Goal: Task Accomplishment & Management: Manage account settings

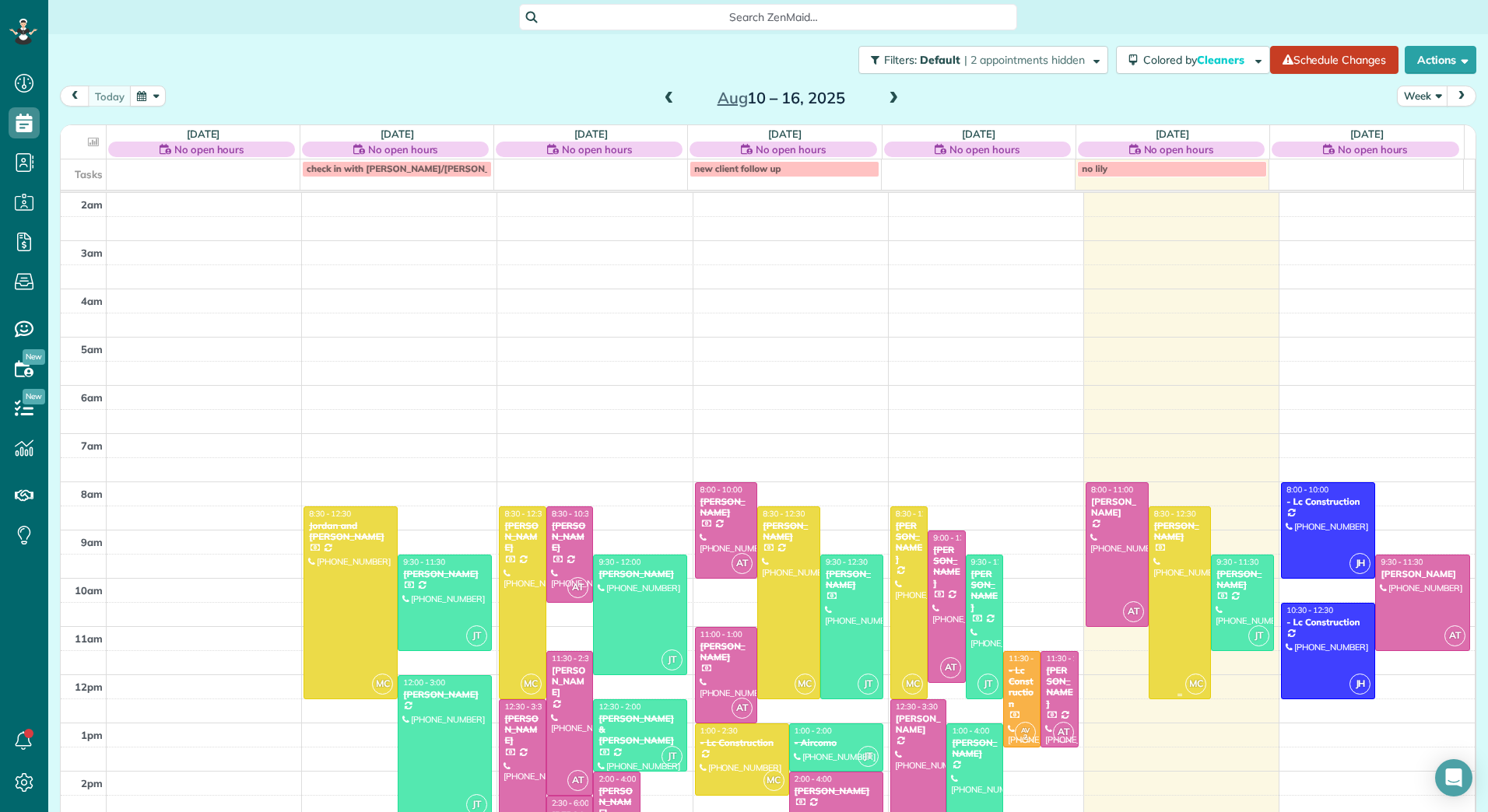
scroll to position [181, 0]
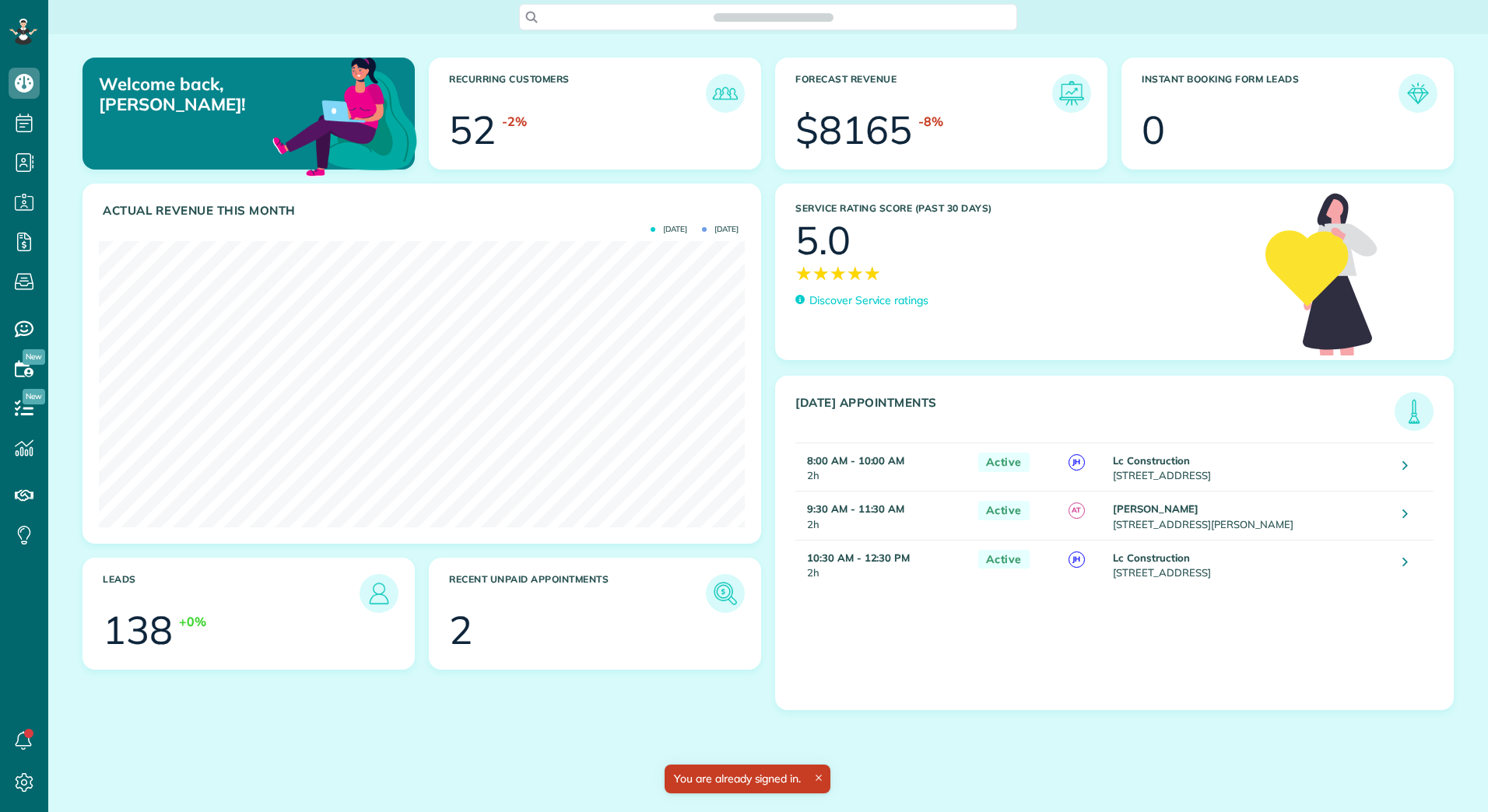
scroll to position [7, 7]
click at [714, 590] on img at bounding box center [725, 593] width 35 height 35
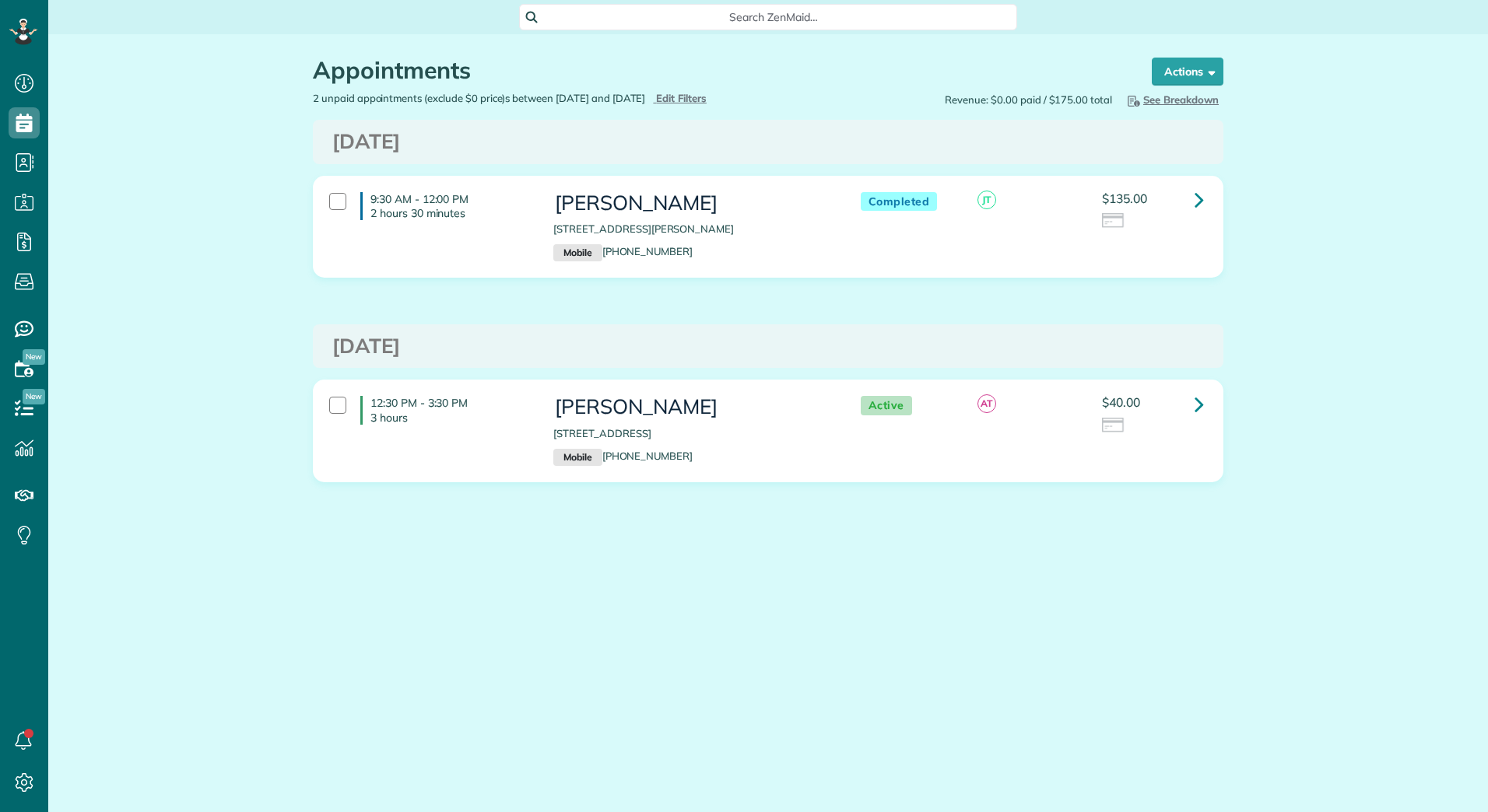
scroll to position [7, 7]
click at [1200, 197] on icon at bounding box center [1198, 199] width 9 height 27
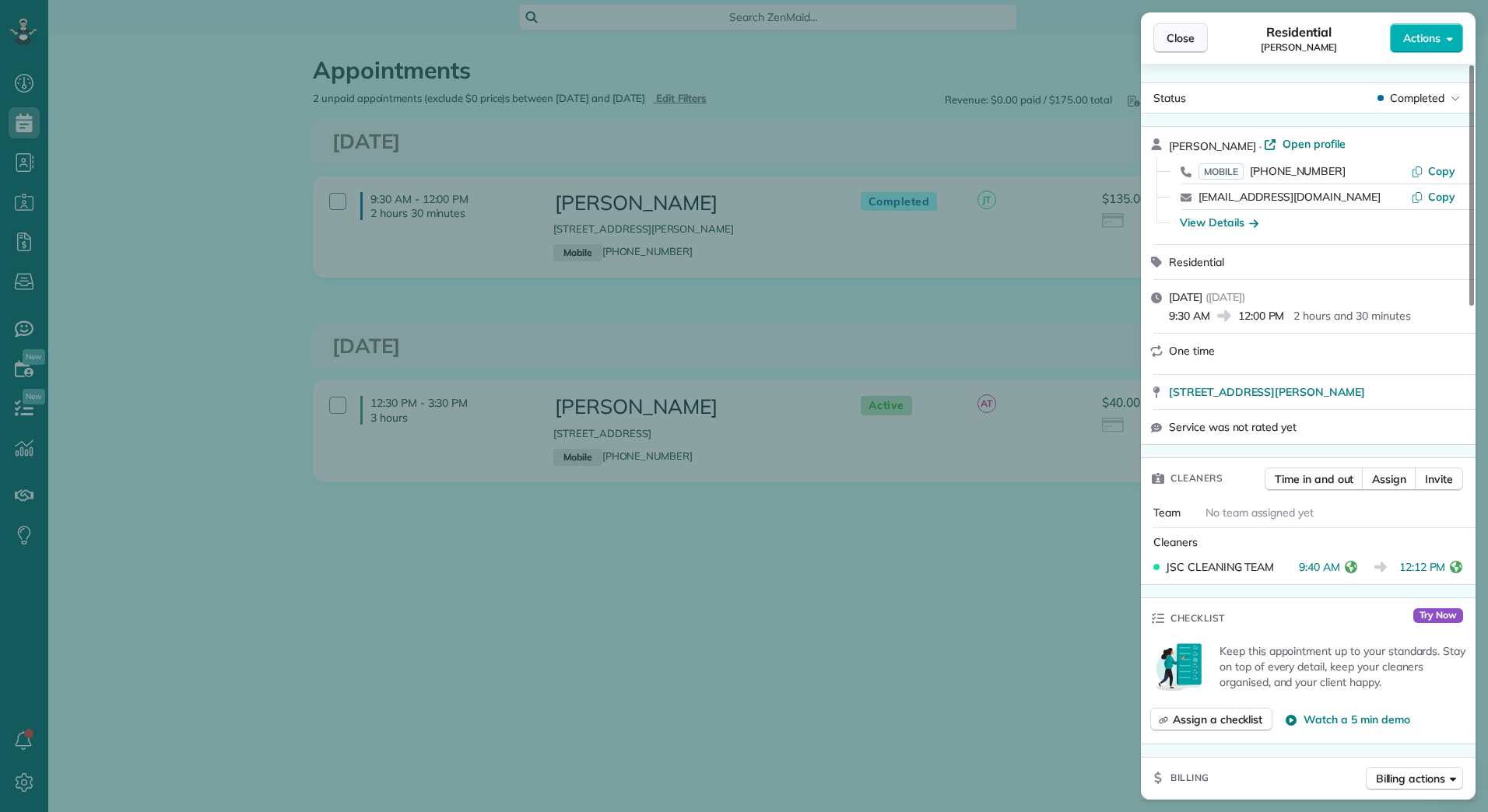
click at [1173, 39] on span "Close" at bounding box center [1180, 38] width 28 height 16
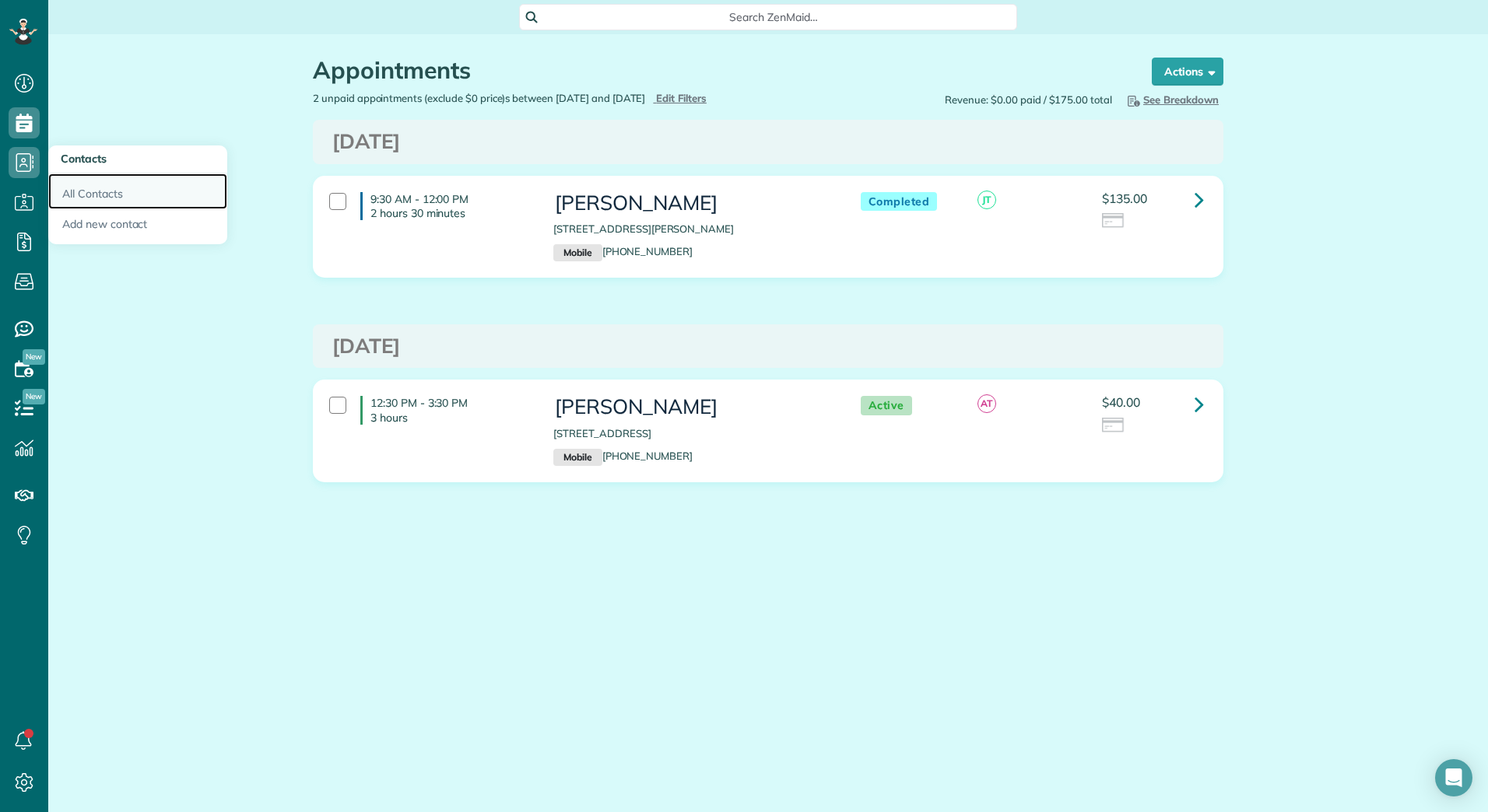
click at [69, 182] on link "All Contacts" at bounding box center [137, 190] width 179 height 35
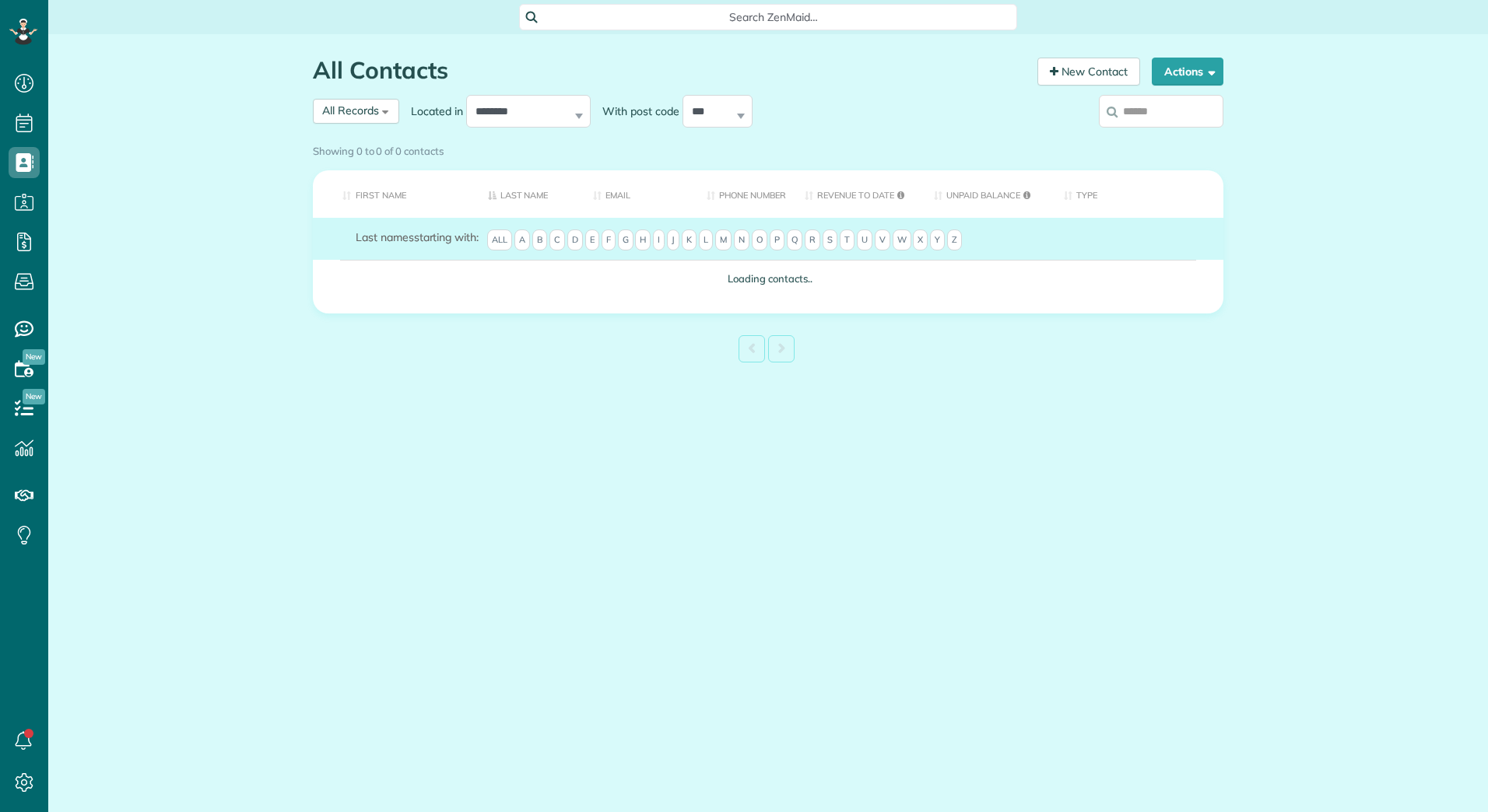
scroll to position [7, 7]
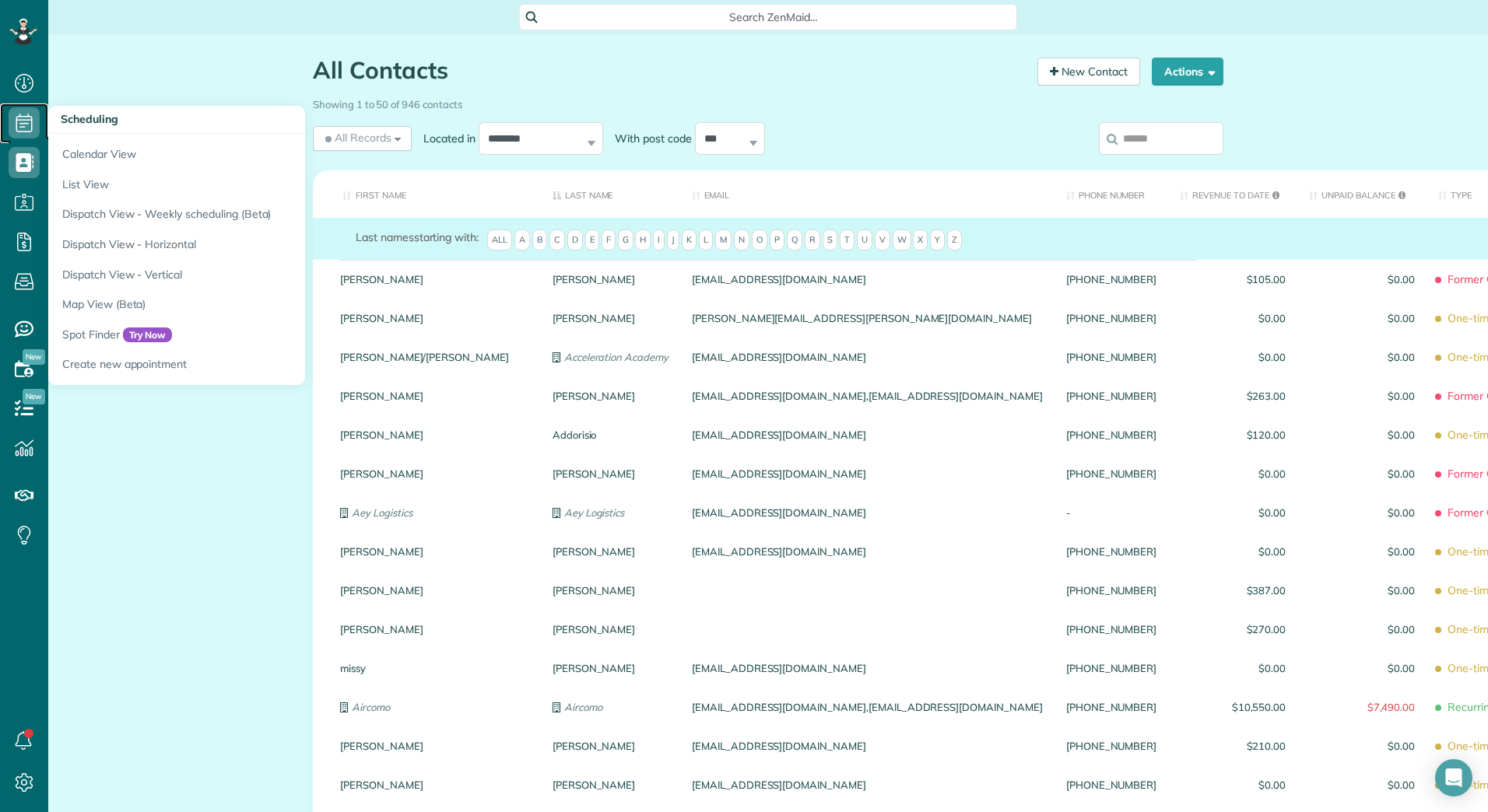
click at [28, 119] on icon at bounding box center [24, 123] width 31 height 31
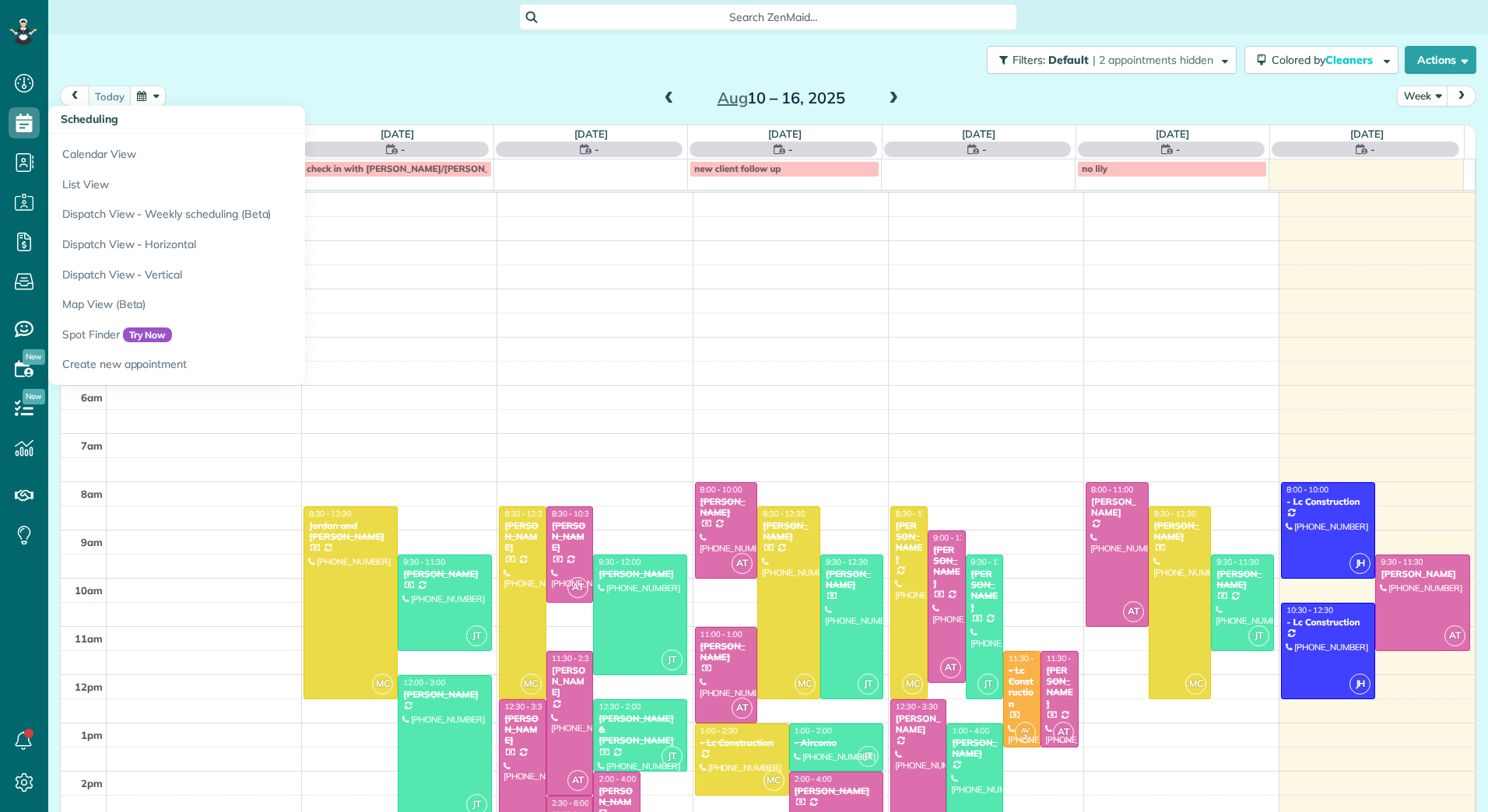
scroll to position [180, 0]
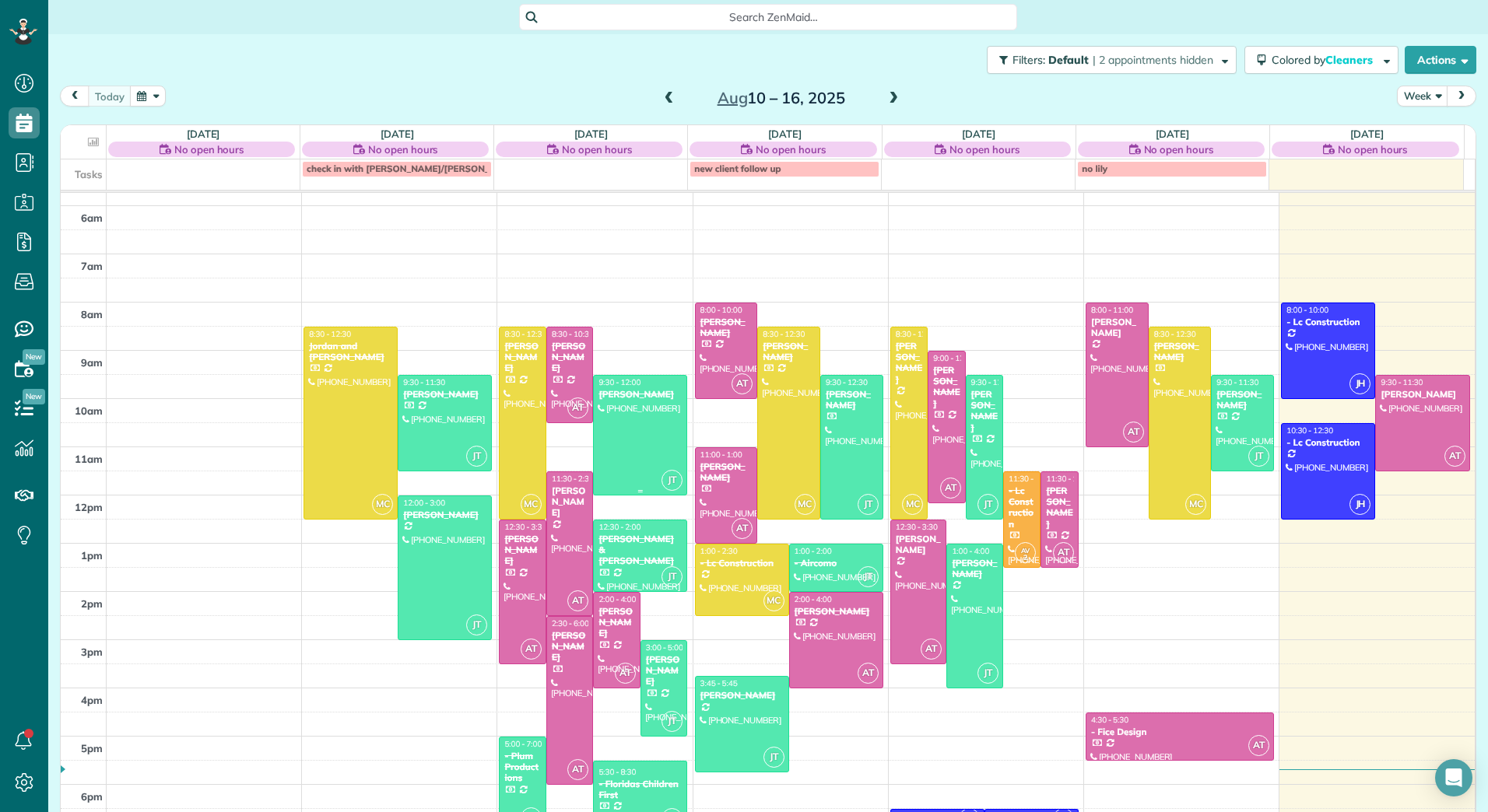
click at [648, 399] on div "[PERSON_NAME]" at bounding box center [640, 394] width 85 height 11
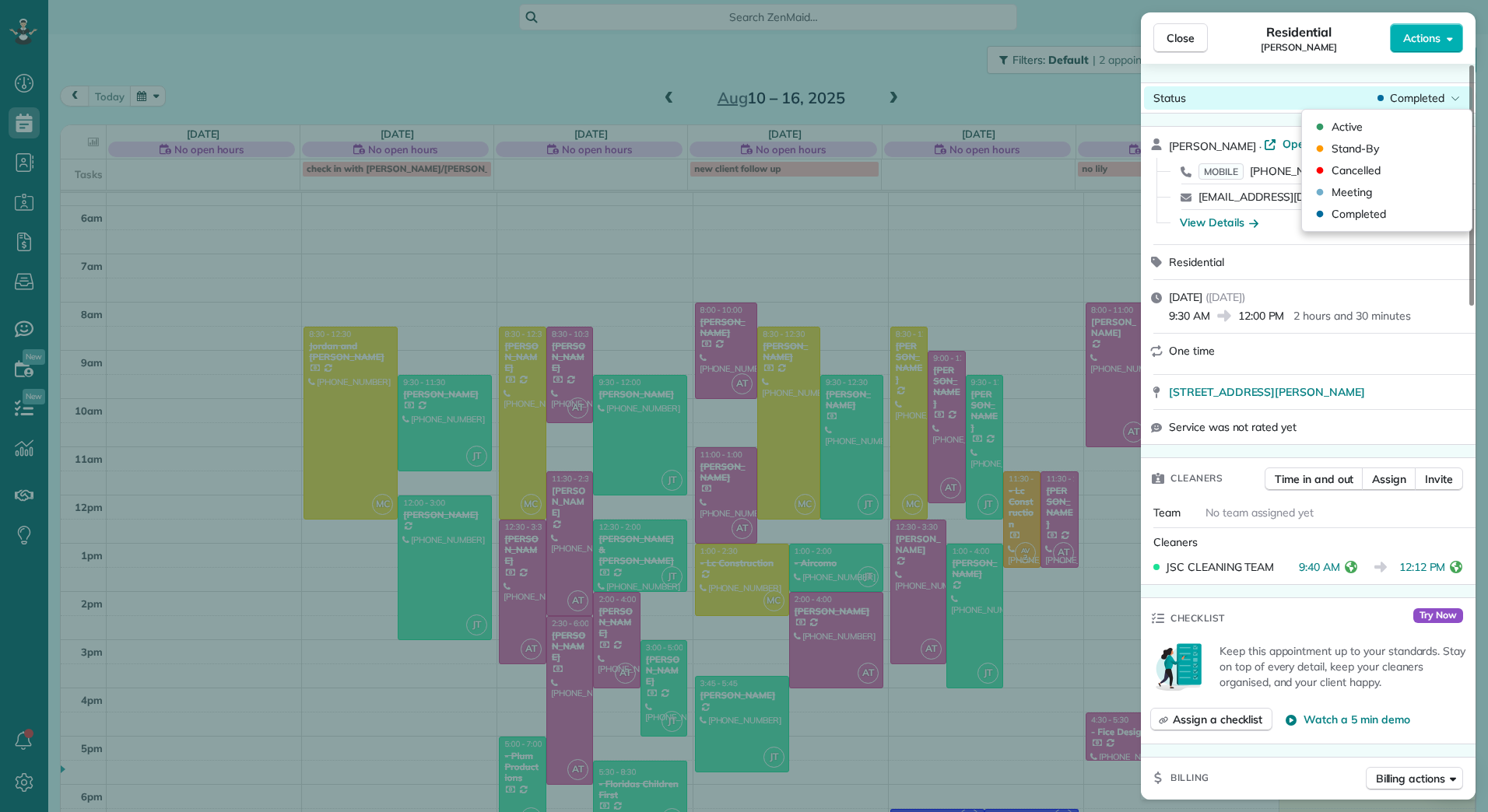
click at [1446, 98] on div "Completed" at bounding box center [1419, 97] width 89 height 16
click at [1439, 40] on span "Actions" at bounding box center [1421, 38] width 37 height 16
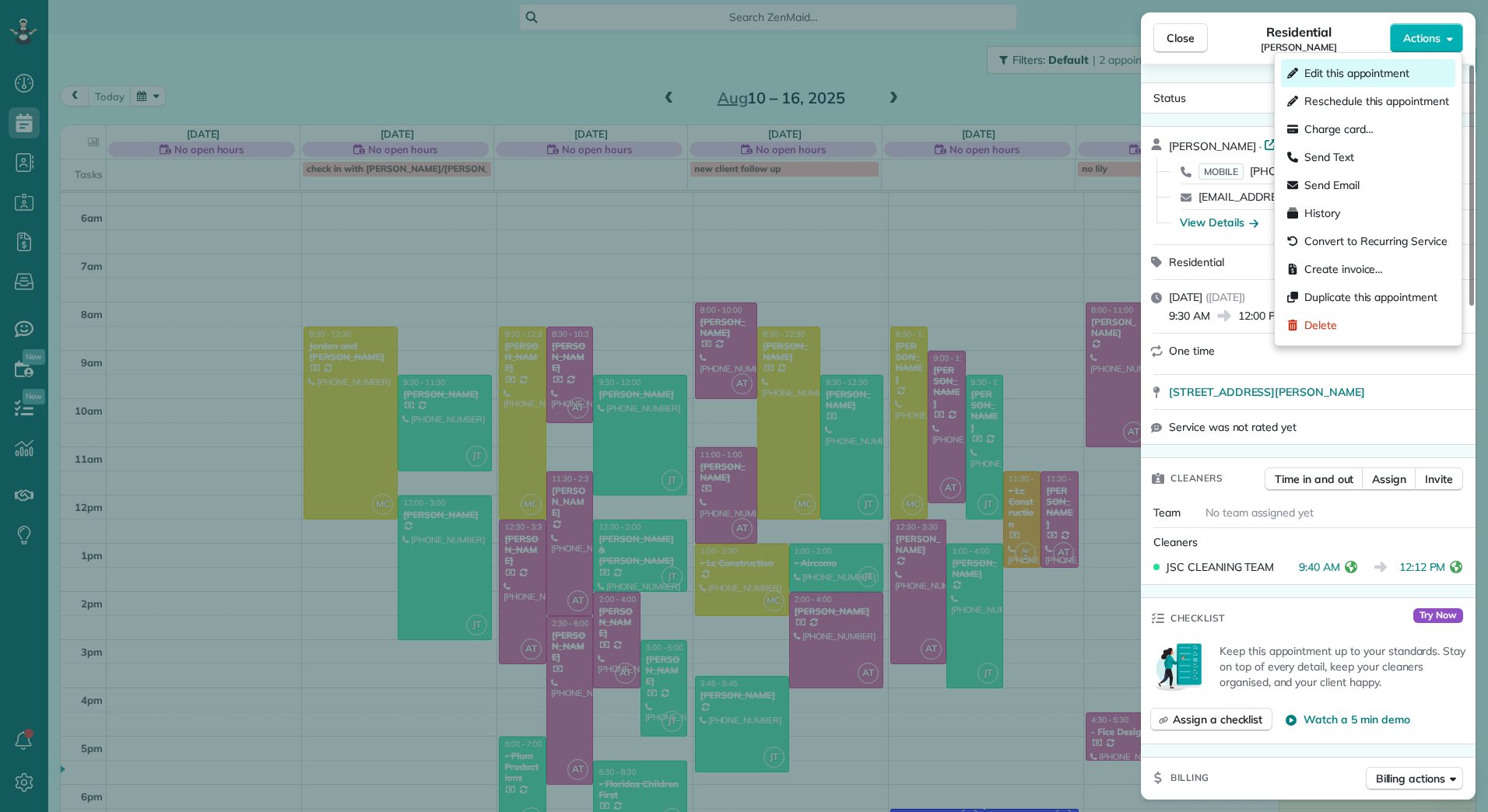
click at [1378, 74] on span "Edit this appointment" at bounding box center [1356, 73] width 105 height 16
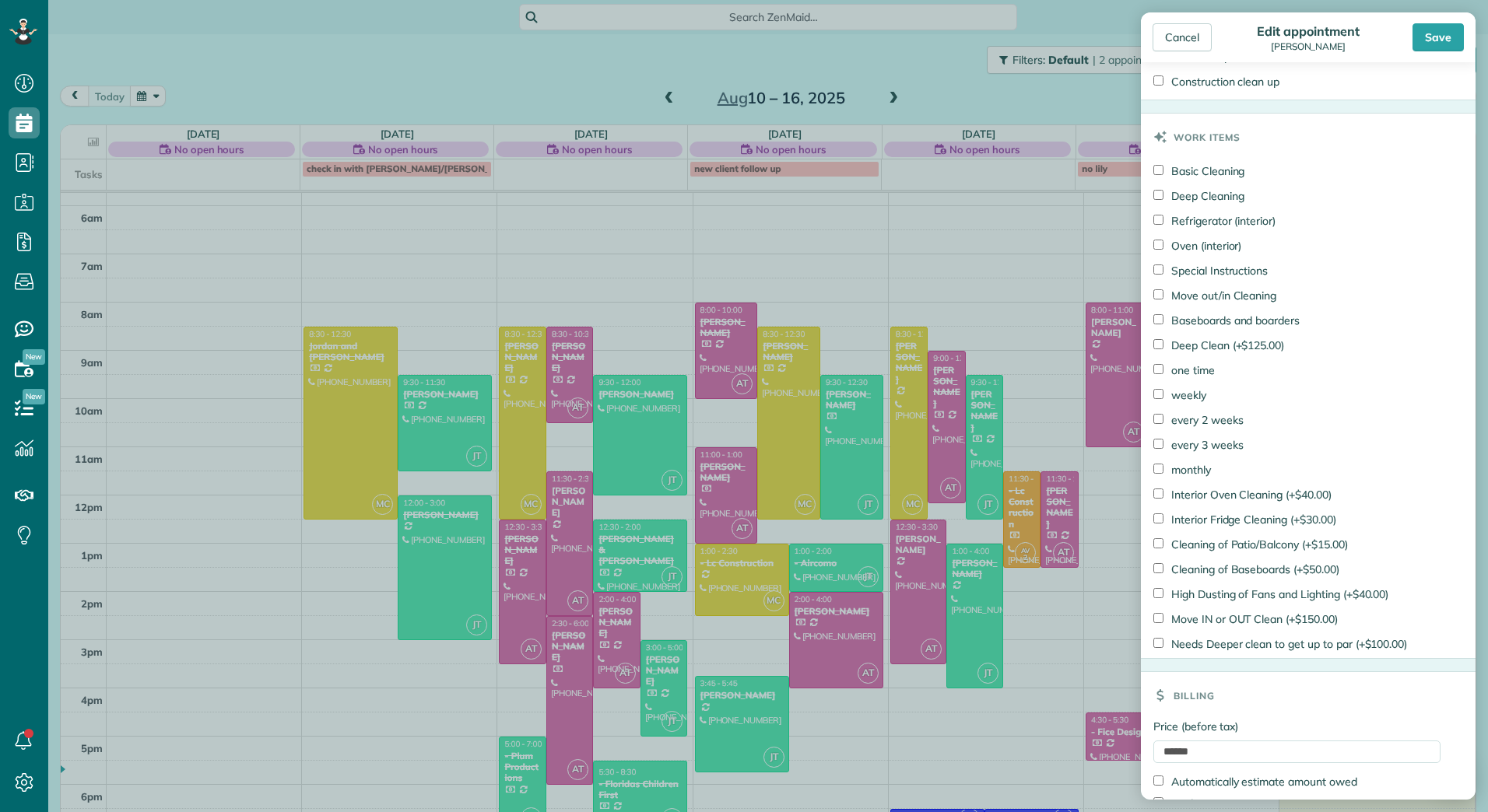
scroll to position [1016, 0]
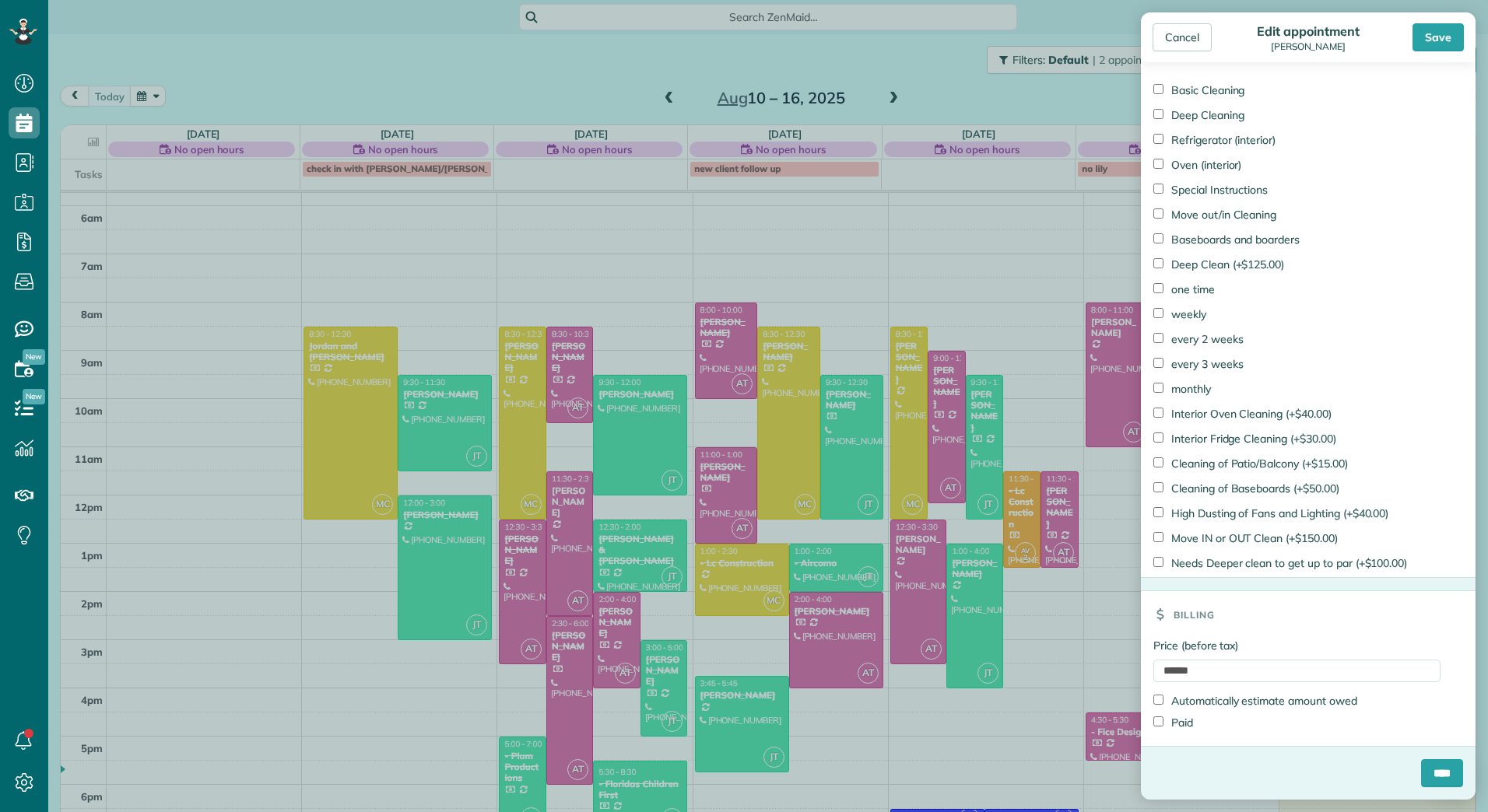
click at [1181, 722] on label "Paid" at bounding box center [1173, 722] width 40 height 16
click at [1421, 767] on input "****" at bounding box center [1442, 773] width 42 height 28
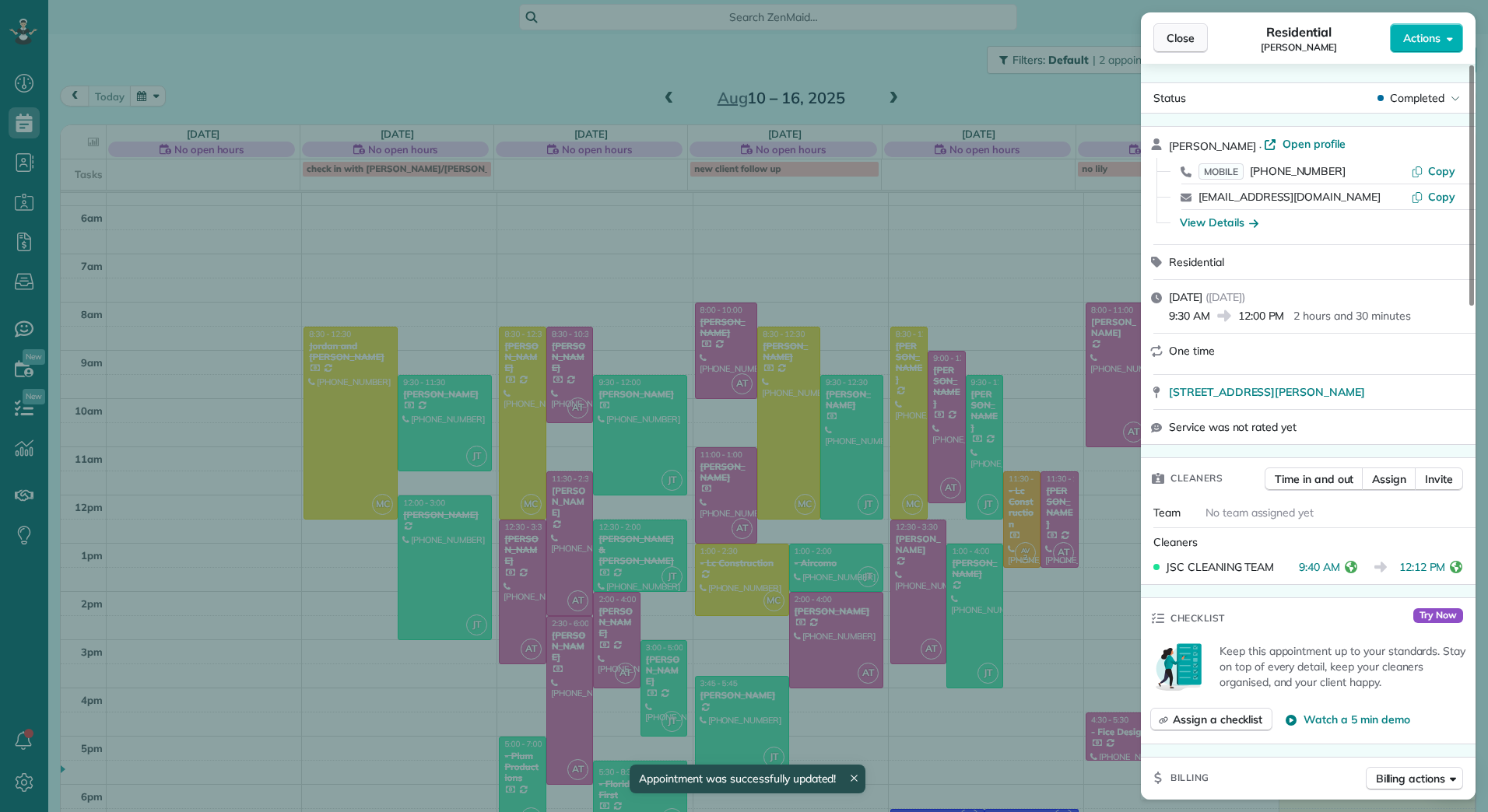
click at [1169, 44] on span "Close" at bounding box center [1180, 38] width 28 height 16
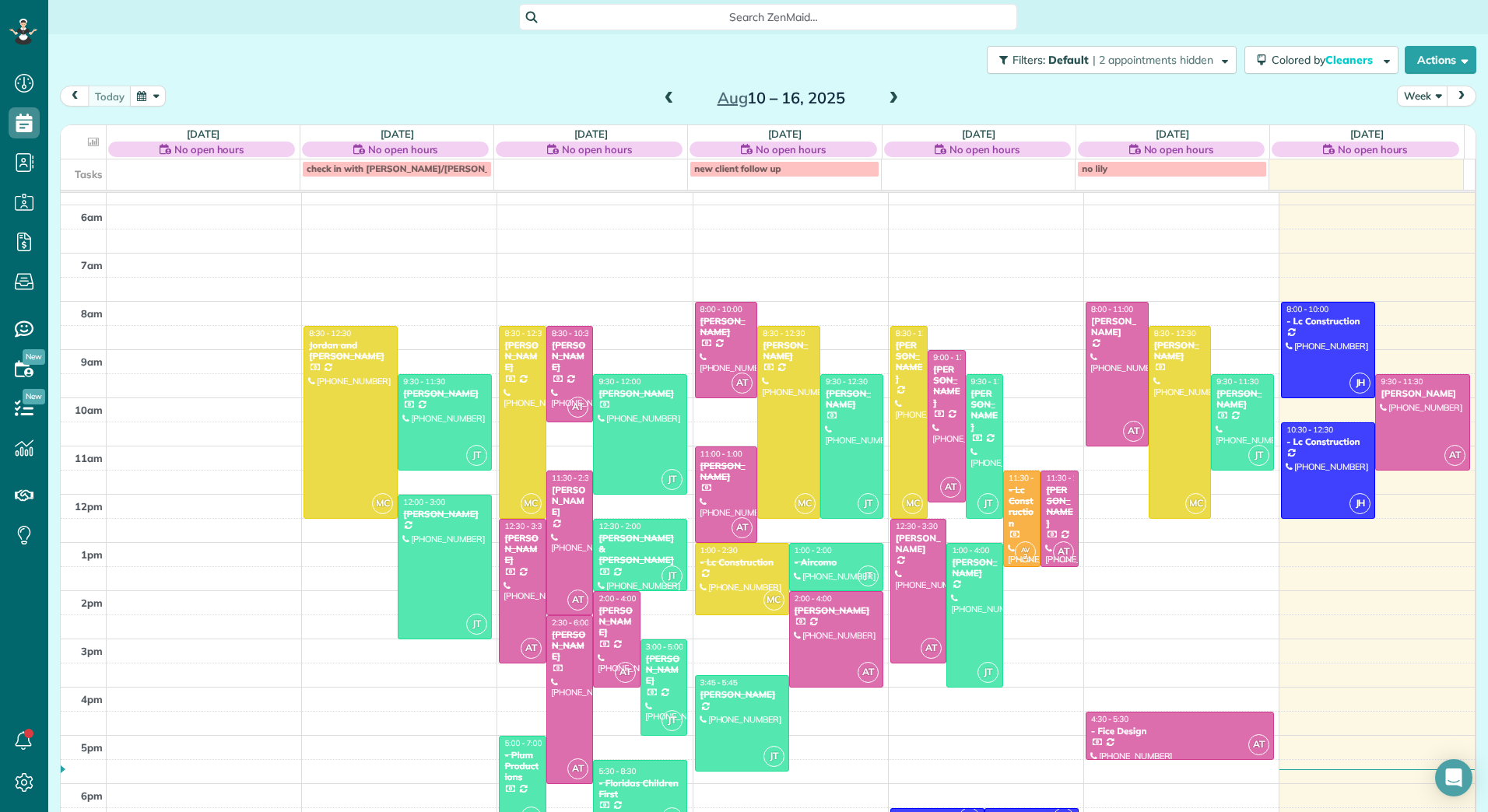
scroll to position [21, 0]
